Goal: Transaction & Acquisition: Purchase product/service

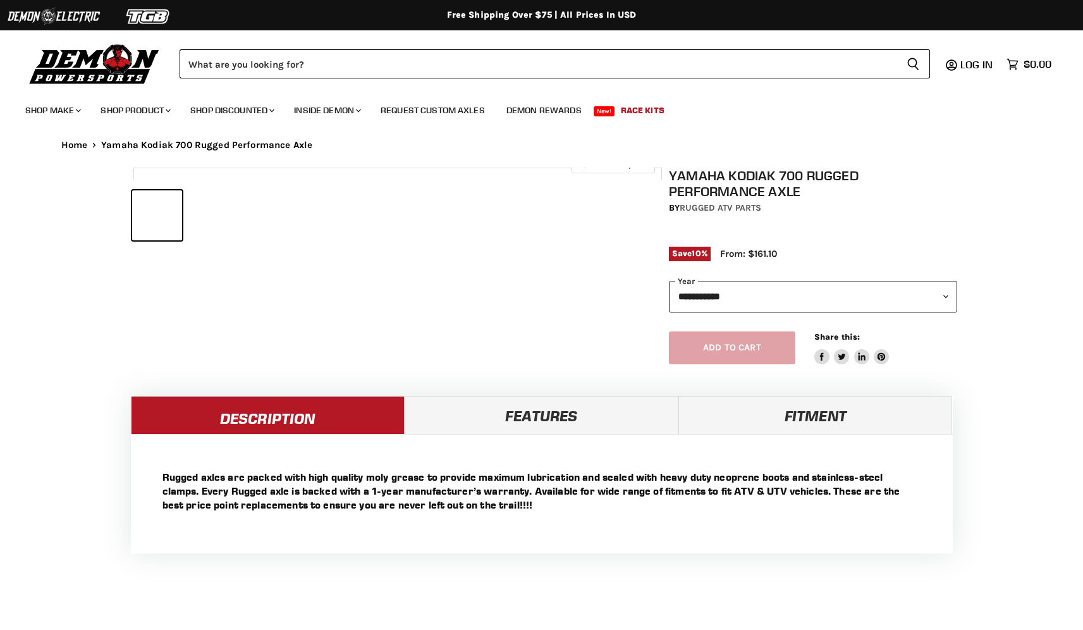
select select "******"
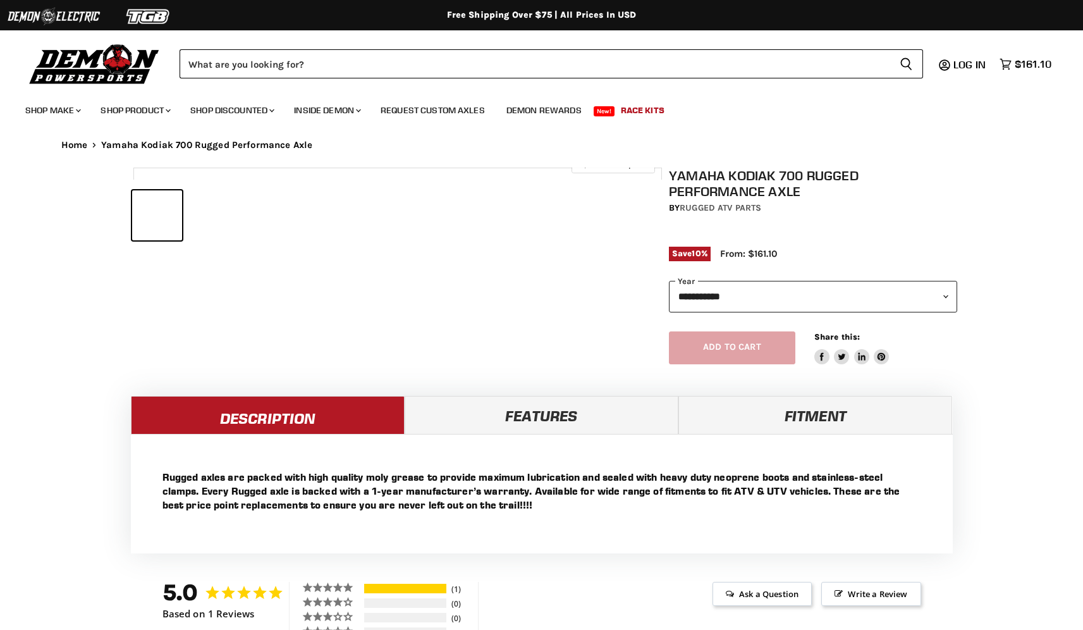
select select "******"
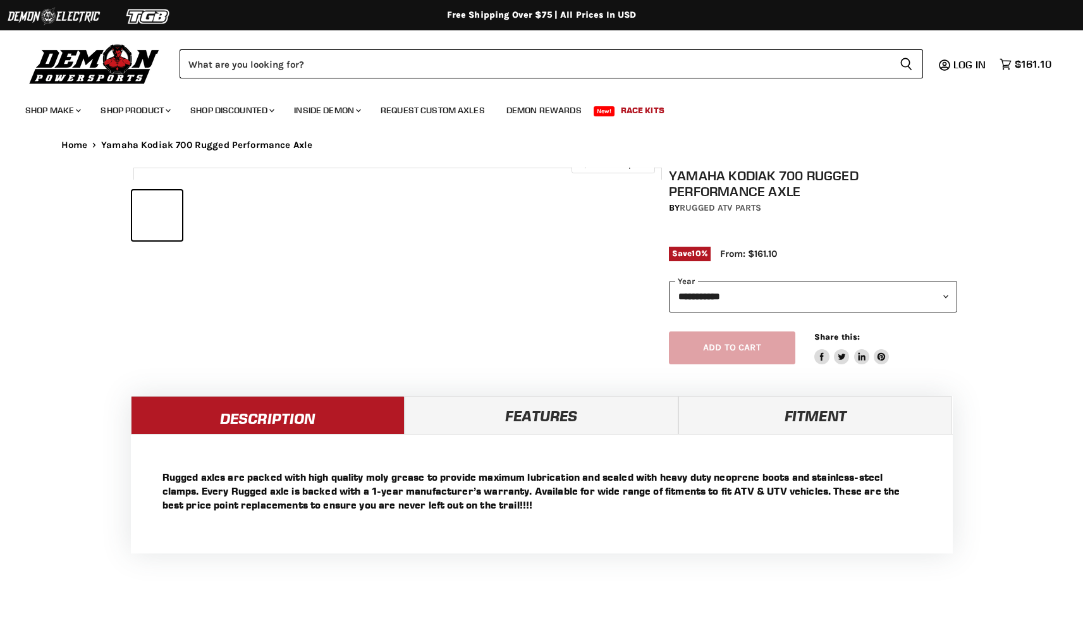
select select "******"
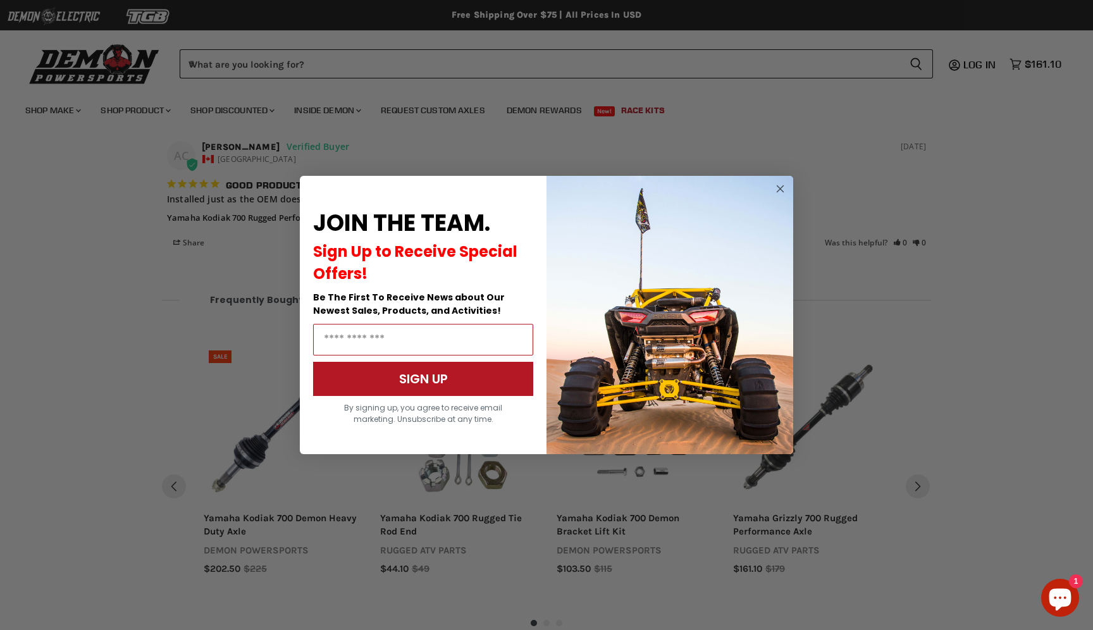
scroll to position [957, 0]
